Goal: Information Seeking & Learning: Understand process/instructions

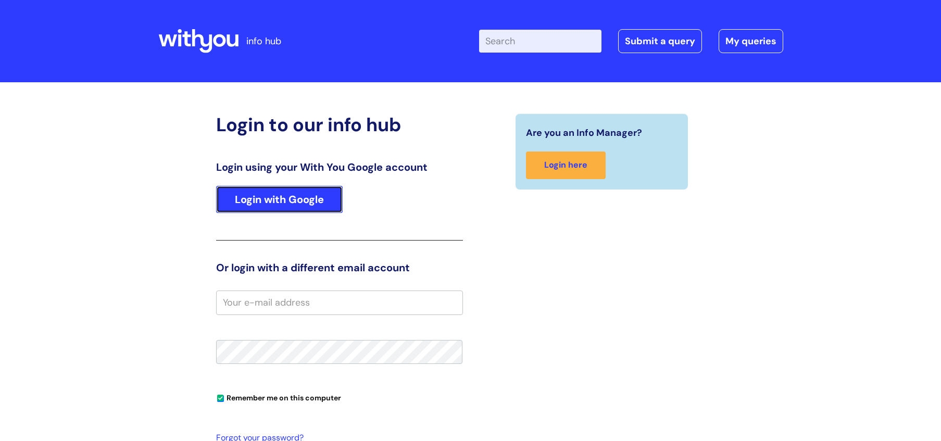
click at [321, 203] on link "Login with Google" at bounding box center [279, 199] width 127 height 27
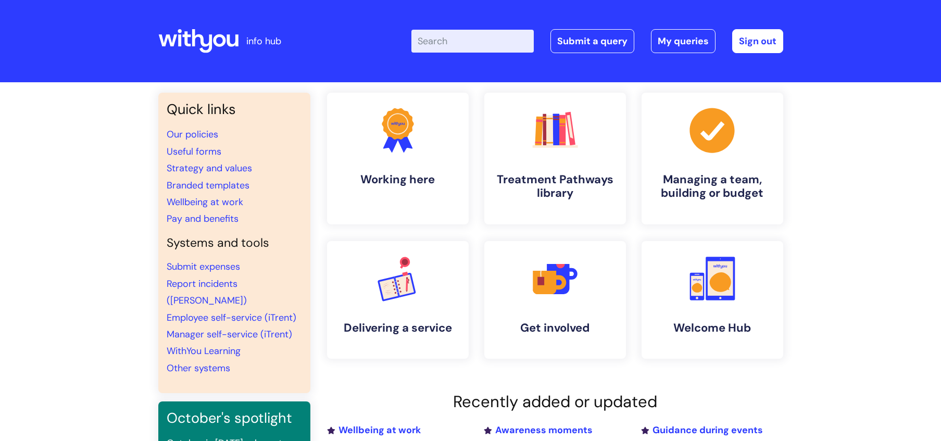
click at [501, 47] on input "Enter your search term here..." at bounding box center [473, 41] width 122 height 23
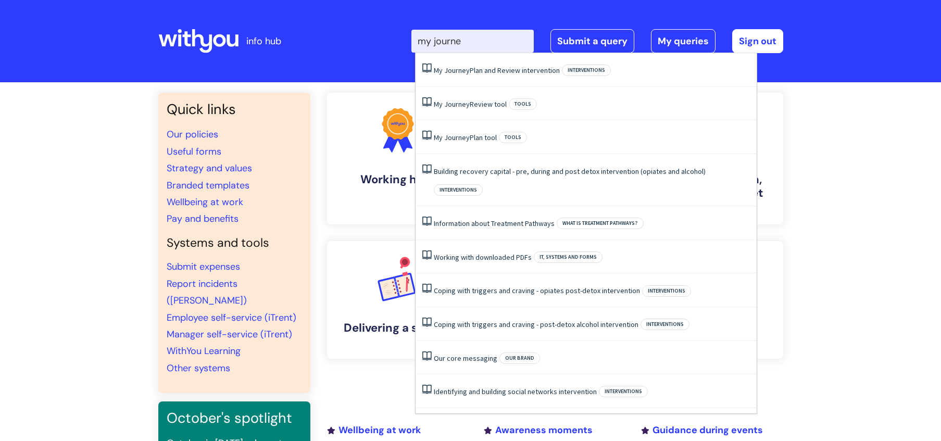
type input "my journey"
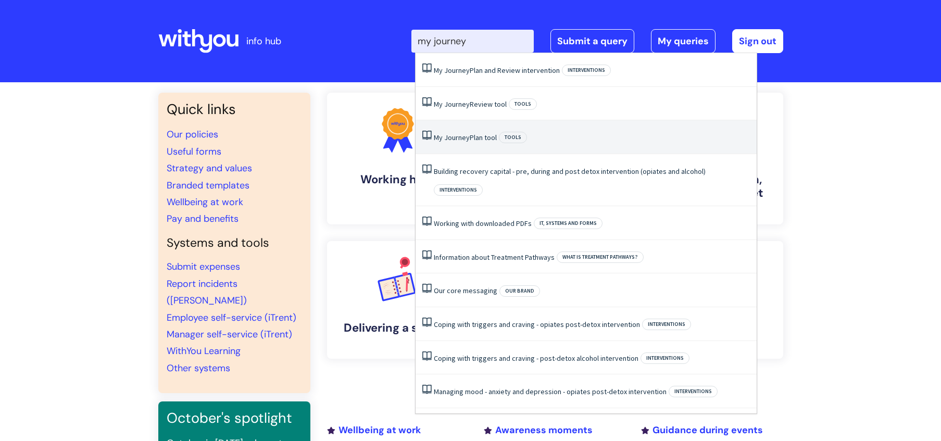
click at [479, 129] on li "My Journey Plan tool Tools" at bounding box center [586, 137] width 341 height 34
click at [479, 129] on div ".cls-1{fill:#f89b22;}.cls-1,.cls-2,.cls-3,.cls-4,.cls-5,.cls-6,.cls-7{stroke-wi…" at bounding box center [555, 159] width 157 height 132
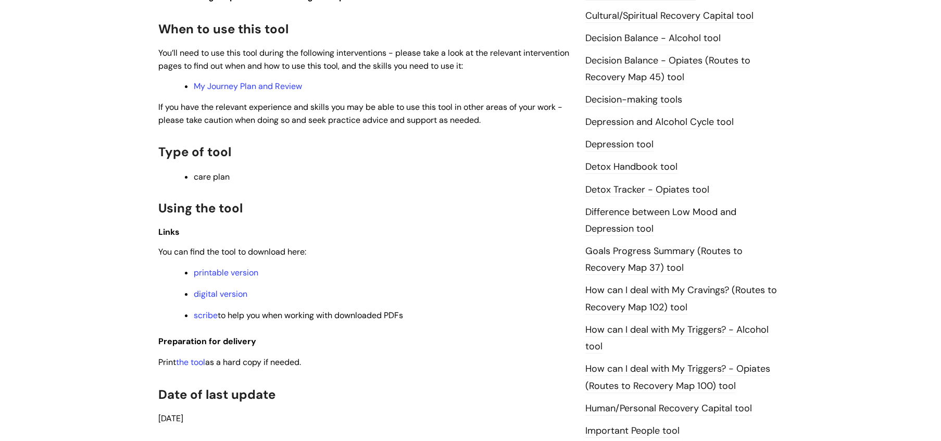
scroll to position [513, 0]
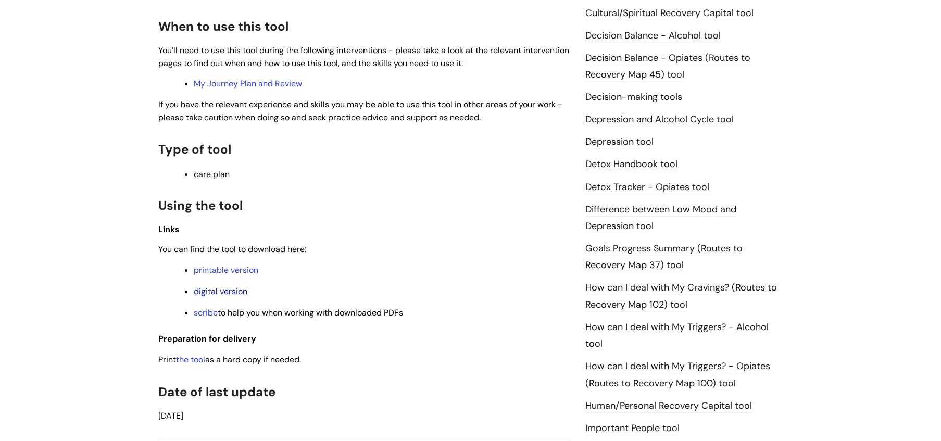
click at [233, 294] on link "digital version" at bounding box center [221, 291] width 54 height 11
